Goal: Task Accomplishment & Management: Manage account settings

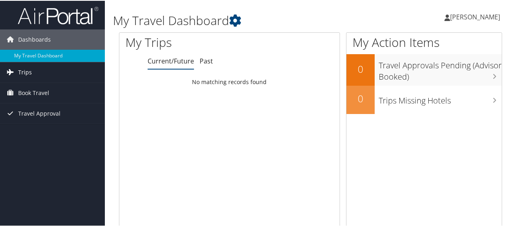
click at [27, 72] on span "Trips" at bounding box center [25, 71] width 14 height 20
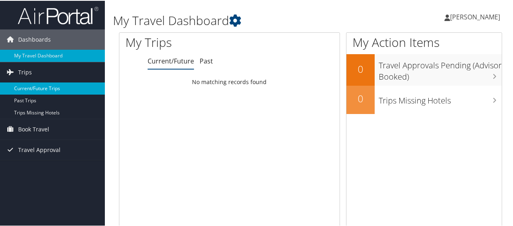
click at [34, 87] on link "Current/Future Trips" at bounding box center [52, 88] width 105 height 12
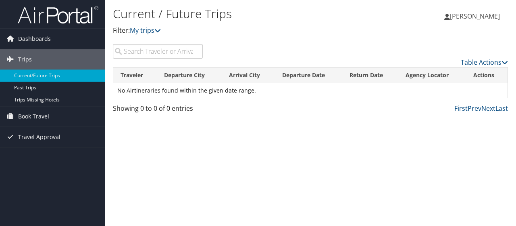
click at [478, 19] on span "[PERSON_NAME]" at bounding box center [475, 16] width 50 height 9
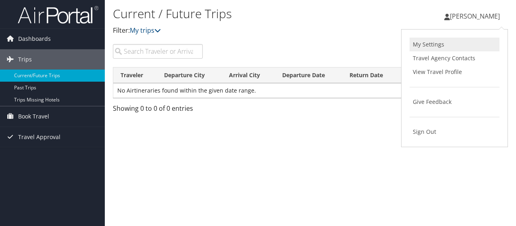
click at [422, 43] on link "My Settings" at bounding box center [455, 45] width 90 height 14
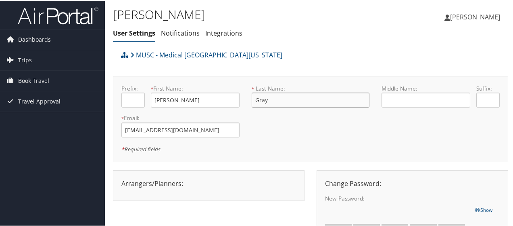
drag, startPoint x: 273, startPoint y: 101, endPoint x: 226, endPoint y: 109, distance: 47.4
click at [226, 84] on form "Prefix: * First Name: [PERSON_NAME] This field is required * Last Name: Gray Th…" at bounding box center [310, 84] width 391 height 0
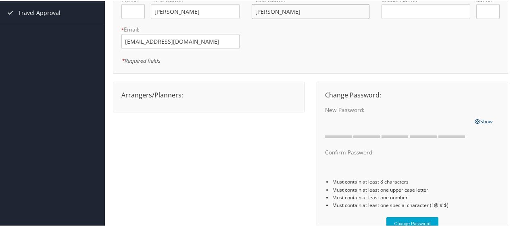
scroll to position [135, 0]
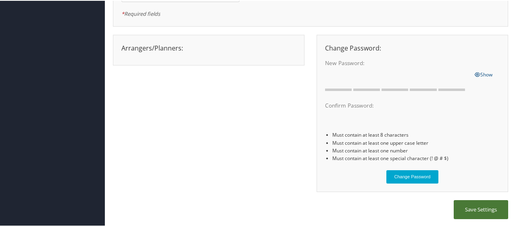
type input "Cassels"
click at [467, 207] on button "Save Settings" at bounding box center [481, 208] width 54 height 19
click at [470, 209] on button "Save Settings" at bounding box center [481, 208] width 54 height 19
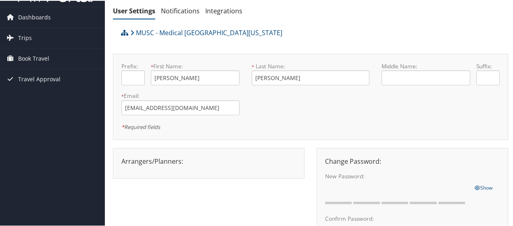
scroll to position [0, 0]
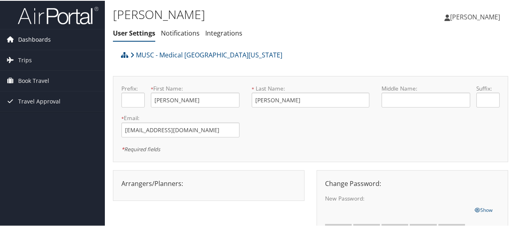
click at [39, 37] on span "Dashboards" at bounding box center [34, 39] width 33 height 20
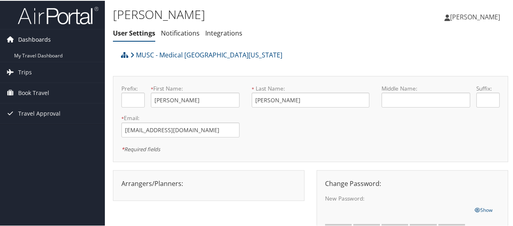
click at [39, 37] on span "Dashboards" at bounding box center [34, 39] width 33 height 20
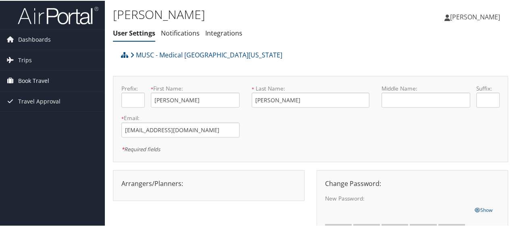
click at [30, 79] on span "Book Travel" at bounding box center [33, 80] width 31 height 20
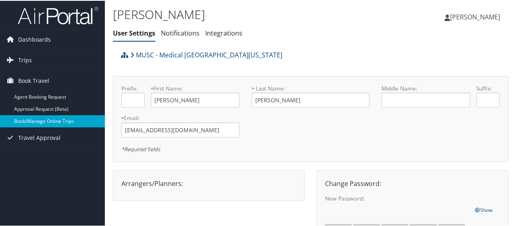
click at [45, 123] on link "Book/Manage Online Trips" at bounding box center [52, 120] width 105 height 12
